Goal: Contribute content: Contribute content

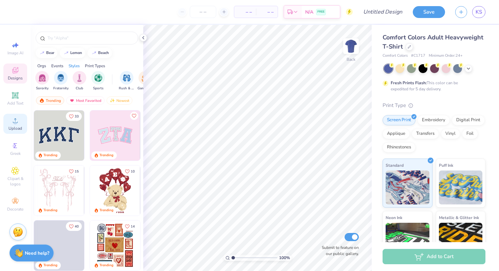
click at [14, 124] on div "Upload" at bounding box center [15, 124] width 24 height 20
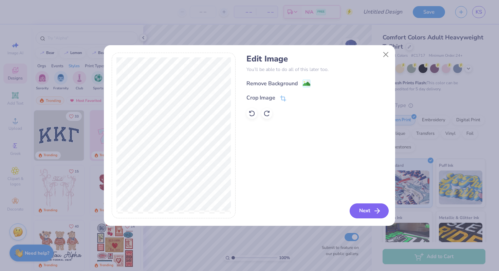
click at [371, 209] on button "Next" at bounding box center [368, 210] width 39 height 15
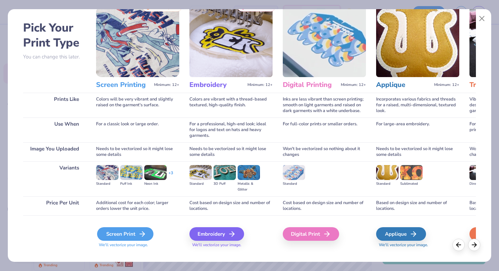
click at [141, 235] on icon at bounding box center [142, 234] width 8 height 8
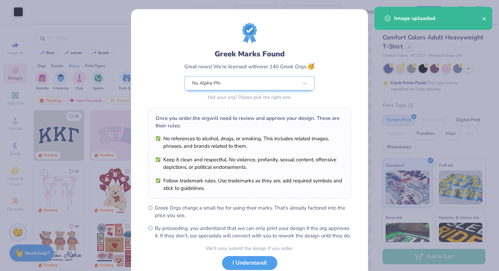
scroll to position [47, 0]
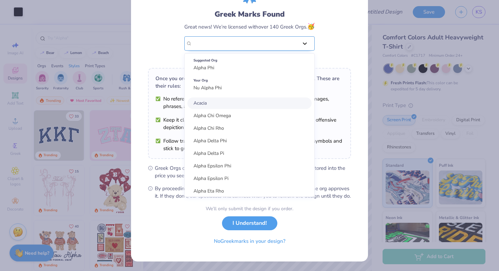
click at [300, 33] on div "Greek Marks Found Great news! We’re licensed with over 140 Greek Orgs. 🥳 option…" at bounding box center [249, 22] width 203 height 79
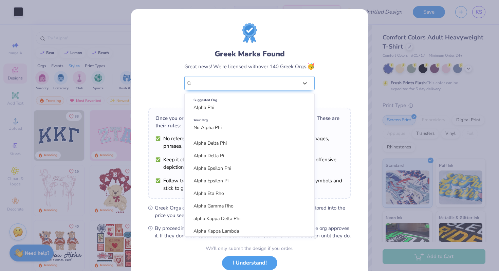
scroll to position [0, 0]
click at [333, 75] on div "Greek Marks Found Great news! We’re licensed with over 140 Greek Orgs. 🥳 option…" at bounding box center [249, 62] width 203 height 79
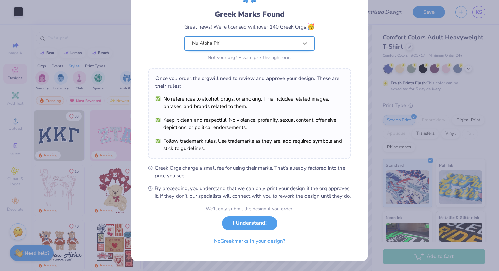
scroll to position [47, 0]
click at [245, 240] on button "No Greek marks in your design?" at bounding box center [249, 239] width 83 height 14
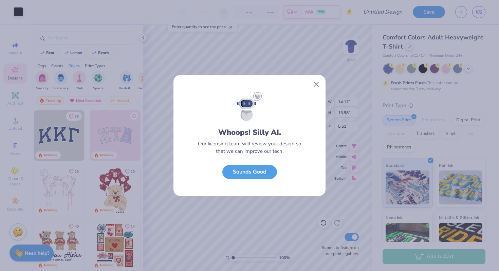
scroll to position [0, 0]
click at [257, 170] on button "Sounds Good" at bounding box center [249, 170] width 55 height 14
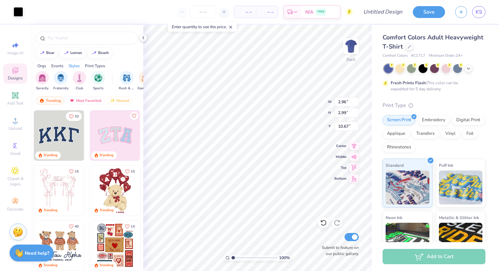
type input "8.36"
click at [278, 194] on li "Group" at bounding box center [291, 196] width 53 height 13
type input "2.51"
type input "8.60"
type input "8.48"
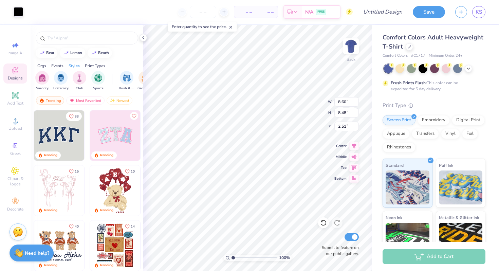
type input "3.00"
click at [19, 14] on div at bounding box center [18, 10] width 9 height 9
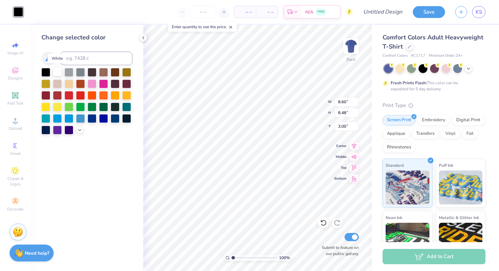
click at [59, 73] on div at bounding box center [57, 71] width 9 height 9
click at [67, 84] on div at bounding box center [68, 83] width 9 height 9
click at [57, 85] on div at bounding box center [57, 83] width 9 height 9
type input "10.75"
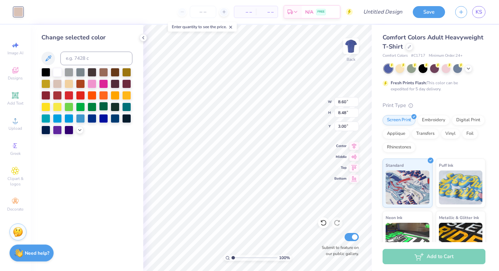
type input "10.61"
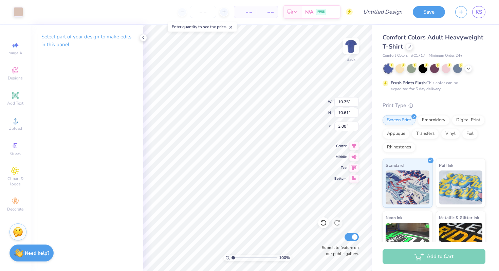
type input "5.46"
click at [14, 121] on icon at bounding box center [15, 120] width 8 height 8
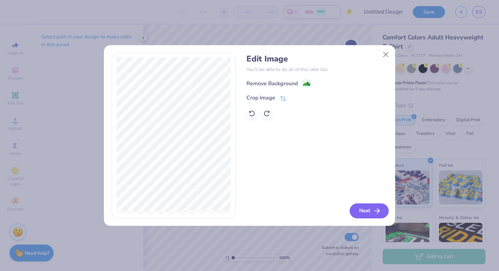
click at [374, 213] on icon "button" at bounding box center [377, 211] width 8 height 8
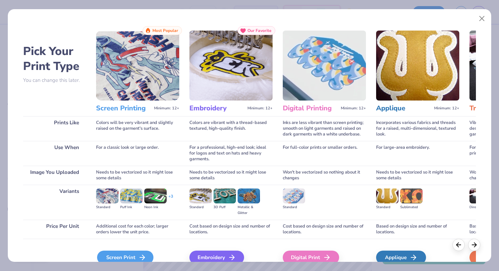
click at [136, 252] on div "Screen Print" at bounding box center [125, 257] width 56 height 14
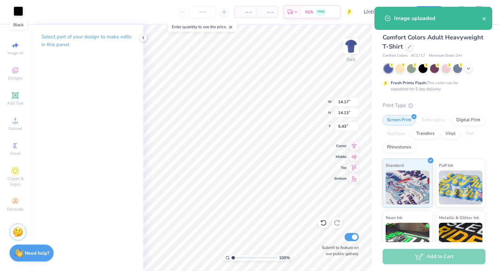
click at [18, 11] on div at bounding box center [18, 10] width 9 height 9
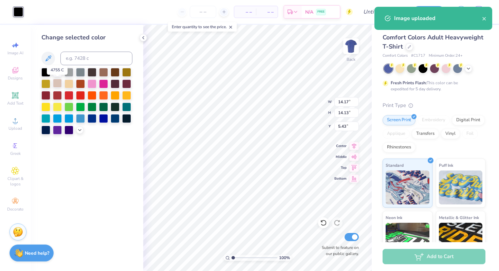
click at [56, 83] on div at bounding box center [57, 83] width 9 height 9
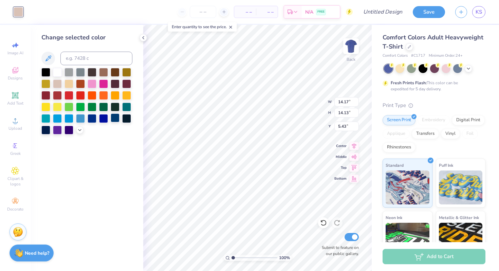
type input "8.94"
type input "8.92"
type input "4.44"
type input "10.69"
type input "10.66"
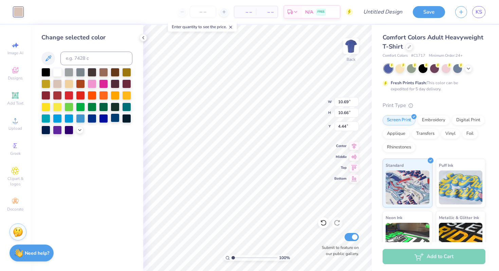
type input "9.91"
type input "9.88"
type input "3.00"
type input "10.06"
type input "10.04"
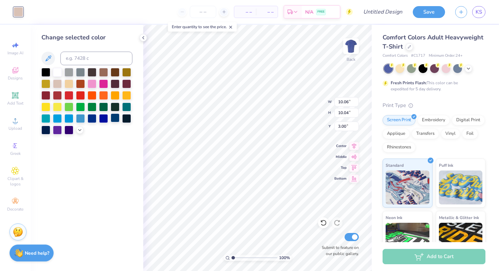
type input "3.21"
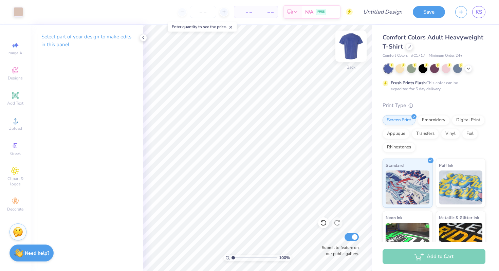
click at [354, 45] on img at bounding box center [350, 46] width 27 height 27
click at [16, 126] on span "Upload" at bounding box center [15, 127] width 14 height 5
click at [352, 51] on img at bounding box center [350, 46] width 27 height 27
click at [353, 56] on img at bounding box center [350, 46] width 27 height 27
click at [379, 14] on input "Design Title" at bounding box center [390, 12] width 33 height 14
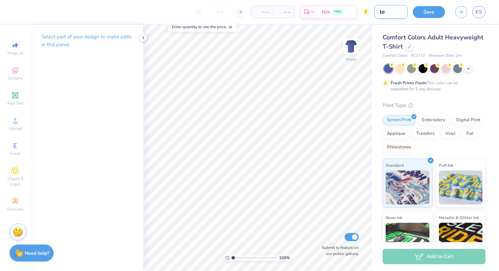
type input "l"
type input "front logo"
click at [438, 13] on button "Save" at bounding box center [428, 11] width 32 height 12
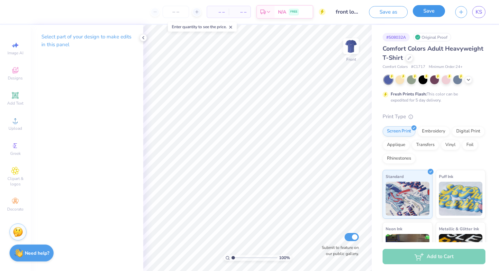
click at [435, 13] on button "Save" at bounding box center [428, 11] width 32 height 12
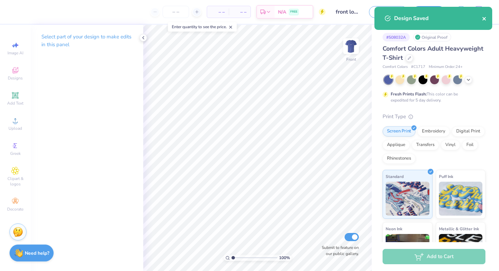
click at [483, 18] on icon "close" at bounding box center [483, 18] width 3 height 3
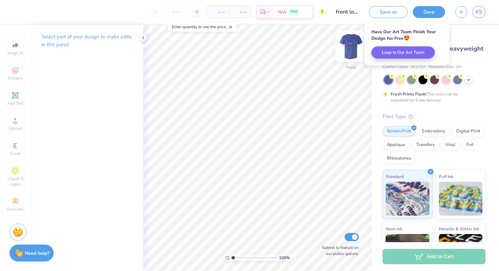
click at [350, 45] on body "– – Per Item – – Total Est. Delivery N/A FREE Design Title front logo Save as S…" at bounding box center [249, 135] width 499 height 271
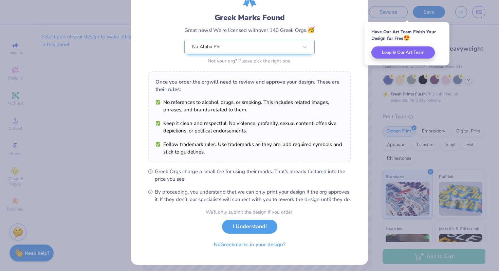
scroll to position [44, 0]
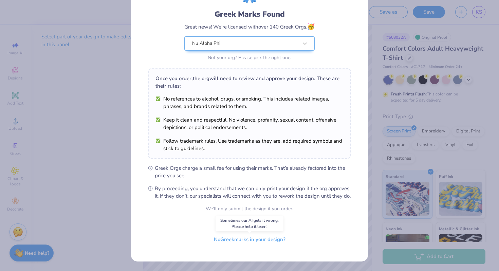
click at [256, 241] on button "No Greek marks in your design?" at bounding box center [249, 239] width 83 height 14
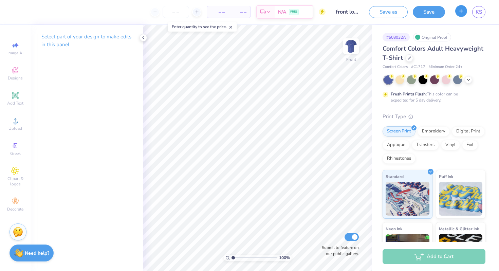
click at [456, 15] on button "button" at bounding box center [461, 11] width 12 height 12
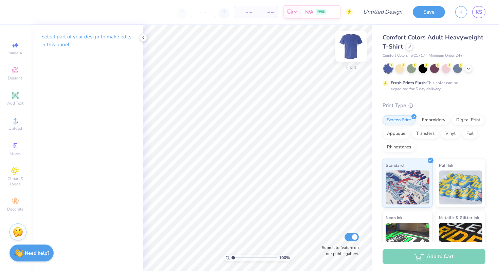
click at [354, 46] on img at bounding box center [350, 46] width 27 height 27
click at [16, 127] on span "Upload" at bounding box center [15, 127] width 14 height 5
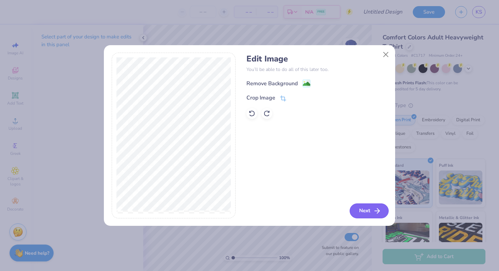
click at [378, 215] on button "Next" at bounding box center [368, 210] width 39 height 15
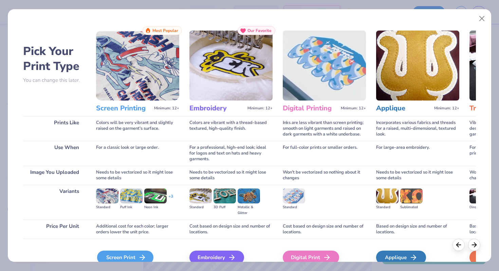
click at [131, 257] on div "Screen Print" at bounding box center [125, 257] width 56 height 14
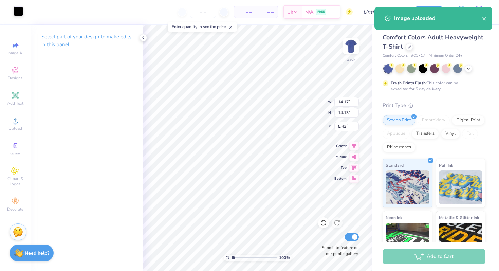
click at [17, 11] on div at bounding box center [18, 10] width 9 height 9
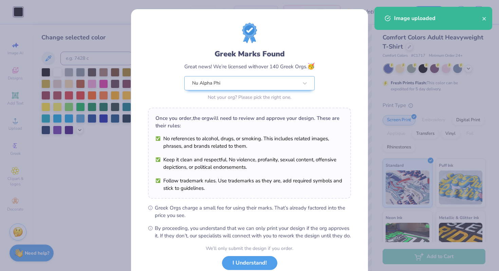
click at [57, 83] on div "Greek Marks Found Great news! We’re licensed with over 140 Greek Orgs. 🥳 Nu Alp…" at bounding box center [249, 135] width 499 height 271
click at [245, 268] on button "I Understand!" at bounding box center [249, 261] width 55 height 14
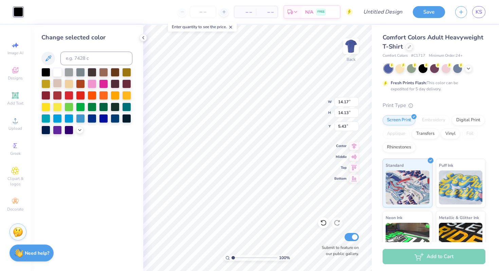
click at [59, 82] on div at bounding box center [57, 83] width 9 height 9
click at [56, 73] on div at bounding box center [57, 72] width 9 height 9
click at [56, 82] on div at bounding box center [57, 83] width 9 height 9
type input "10.34"
type input "10.31"
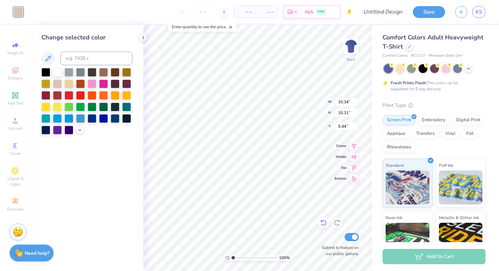
type input "3.00"
click at [353, 46] on img at bounding box center [350, 46] width 27 height 27
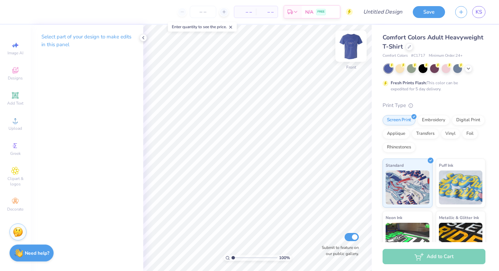
click at [353, 49] on img at bounding box center [350, 46] width 27 height 27
click at [347, 45] on img at bounding box center [350, 46] width 27 height 27
click at [14, 121] on circle at bounding box center [15, 123] width 4 height 4
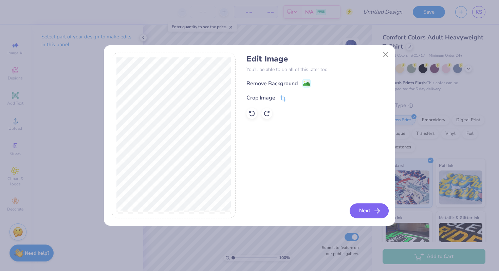
click at [374, 213] on icon "button" at bounding box center [377, 211] width 8 height 8
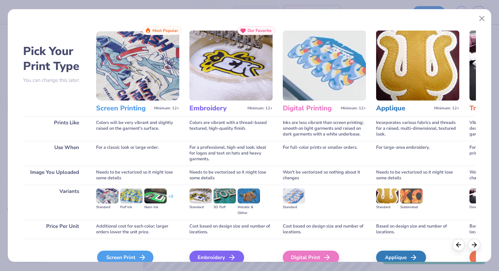
click at [145, 250] on div "Screen Print We'll vectorize your image." at bounding box center [137, 260] width 83 height 21
click at [143, 253] on icon at bounding box center [142, 257] width 8 height 8
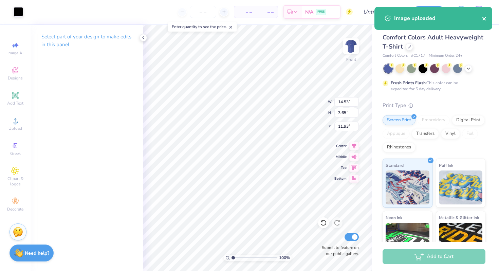
click at [483, 18] on icon "close" at bounding box center [483, 18] width 3 height 3
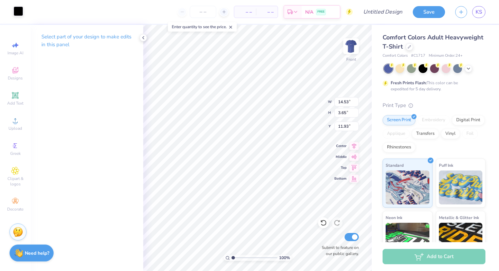
click at [18, 10] on div at bounding box center [18, 10] width 9 height 9
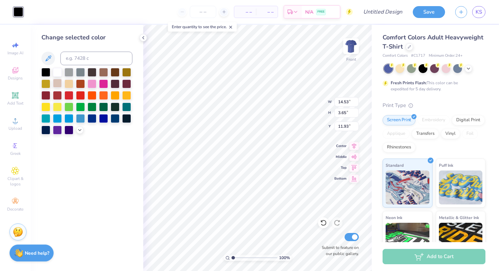
click at [57, 84] on div at bounding box center [57, 83] width 9 height 9
type input "9.78"
type input "2.45"
type input "8.30"
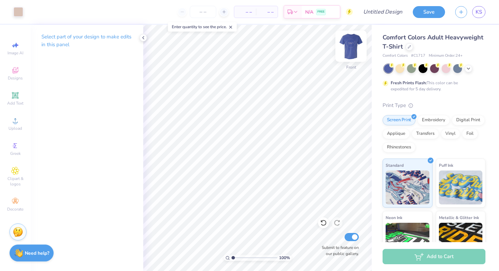
click at [349, 50] on img at bounding box center [350, 46] width 27 height 27
click at [349, 50] on img at bounding box center [351, 46] width 14 height 14
type input "8.13"
type input "11.84"
type input "2.97"
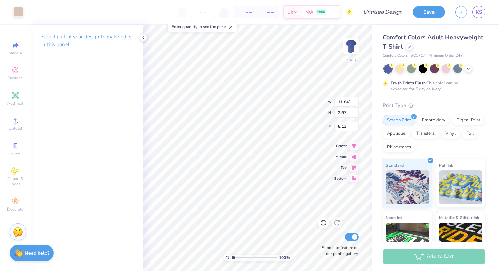
type input "8.42"
click at [349, 49] on img at bounding box center [350, 46] width 27 height 27
click at [348, 49] on img at bounding box center [350, 46] width 27 height 27
click at [348, 49] on img at bounding box center [351, 46] width 14 height 14
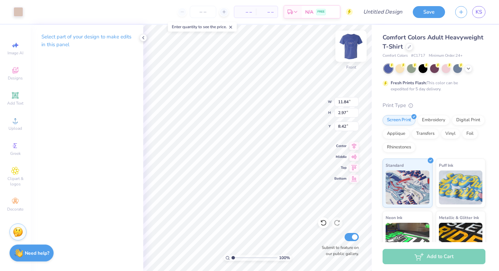
type input "8.56"
click at [351, 48] on img at bounding box center [350, 46] width 27 height 27
click at [351, 48] on img at bounding box center [351, 46] width 14 height 14
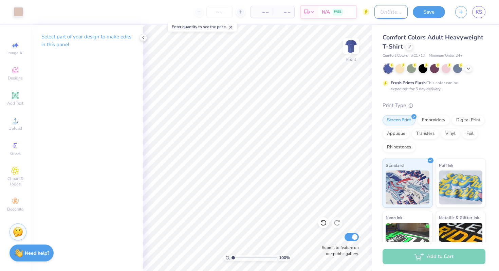
click at [383, 15] on input "Design Title" at bounding box center [390, 12] width 33 height 14
type input "front logo with back verse"
click at [432, 11] on button "Save" at bounding box center [428, 11] width 32 height 12
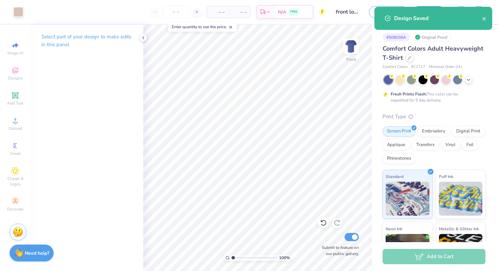
click at [480, 17] on div "Design Saved" at bounding box center [438, 18] width 88 height 8
click at [481, 17] on div "Design Saved" at bounding box center [438, 18] width 88 height 8
click at [482, 18] on icon "close" at bounding box center [484, 18] width 5 height 5
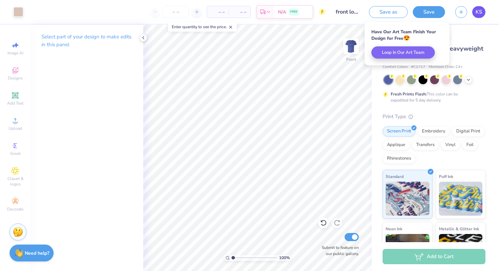
click at [477, 13] on span "KS" at bounding box center [478, 12] width 6 height 8
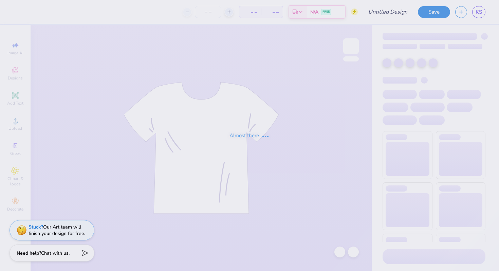
type input "front logo with back verse"
type input "25"
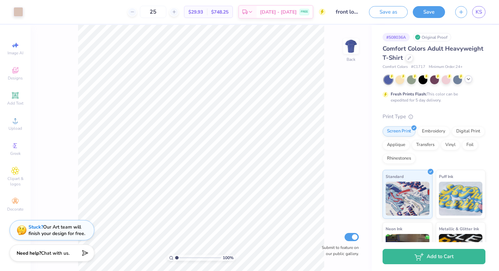
click at [469, 78] on icon at bounding box center [467, 78] width 5 height 5
